Goal: Task Accomplishment & Management: Use online tool/utility

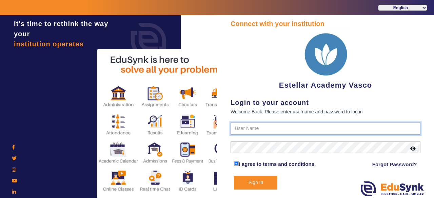
type input "7796657163"
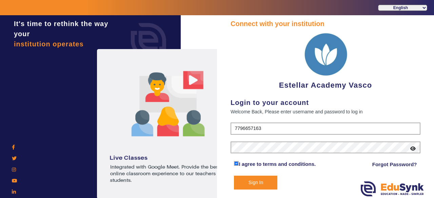
click at [269, 180] on button "Sign In" at bounding box center [255, 183] width 43 height 14
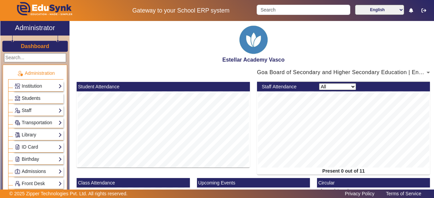
click at [39, 99] on span "Students" at bounding box center [31, 98] width 19 height 5
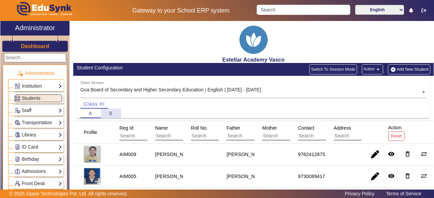
click at [113, 115] on div "B" at bounding box center [111, 113] width 20 height 9
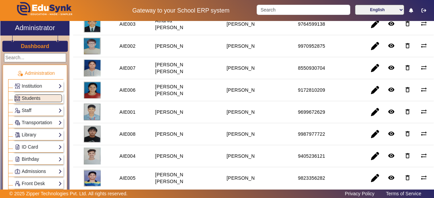
scroll to position [136, 0]
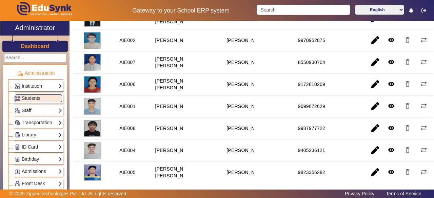
click at [252, 140] on mat-cell "[PERSON_NAME]" at bounding box center [237, 129] width 36 height 22
click at [374, 137] on span "button" at bounding box center [375, 128] width 16 height 16
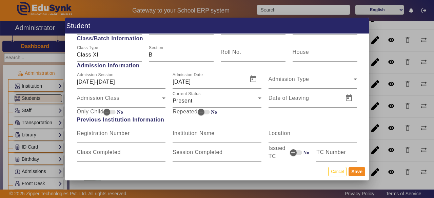
scroll to position [131, 0]
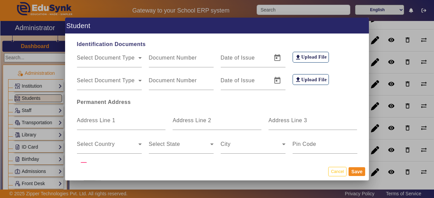
click at [400, 31] on div at bounding box center [217, 99] width 434 height 198
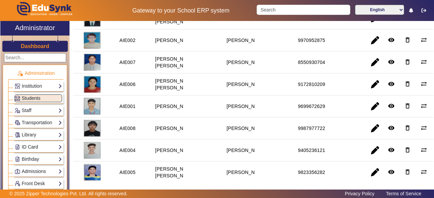
click at [27, 146] on link "ID Card" at bounding box center [38, 147] width 47 height 8
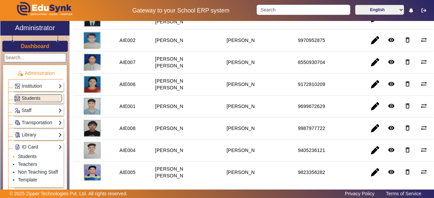
click at [29, 154] on link "Students" at bounding box center [27, 156] width 19 height 5
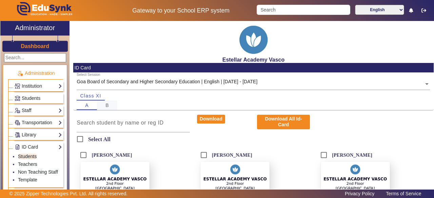
click at [106, 104] on span "B" at bounding box center [107, 105] width 4 height 5
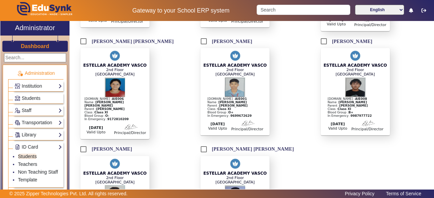
scroll to position [223, 0]
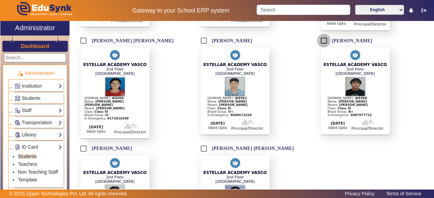
click at [321, 40] on input "[PERSON_NAME]" at bounding box center [324, 41] width 14 height 14
checkbox input "true"
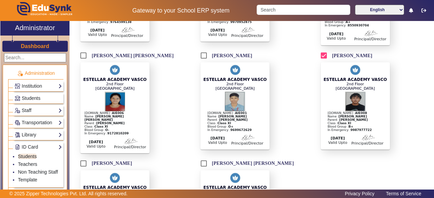
scroll to position [208, 0]
drag, startPoint x: 339, startPoint y: 115, endPoint x: 349, endPoint y: 115, distance: 10.5
click at [349, 115] on div "[DOMAIN_NAME] : AIE008 Name : [PERSON_NAME] : [PERSON_NAME] Class : Class XI Bl…" at bounding box center [357, 121] width 60 height 20
copy b "AIE008"
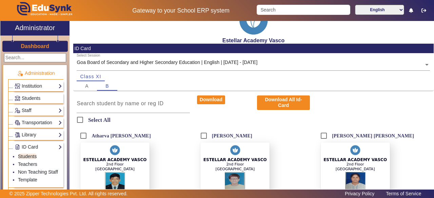
scroll to position [18, 0]
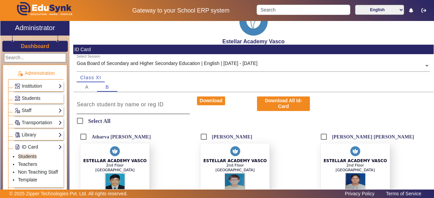
click at [155, 111] on div at bounding box center [133, 104] width 113 height 19
click at [154, 107] on input at bounding box center [133, 105] width 113 height 8
paste input "AIE008"
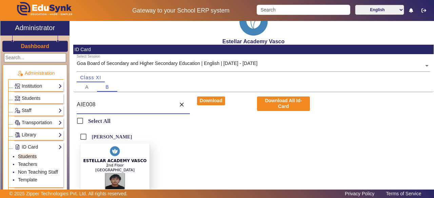
scroll to position [71, 0]
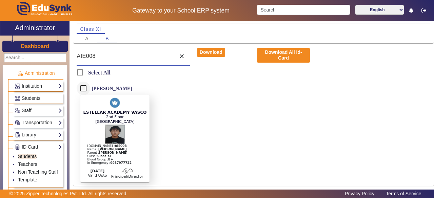
type input "AIE008"
click at [83, 85] on input "[PERSON_NAME]" at bounding box center [84, 89] width 14 height 14
checkbox input "true"
click at [209, 48] on button "Download" at bounding box center [211, 52] width 28 height 9
